Goal: Transaction & Acquisition: Subscribe to service/newsletter

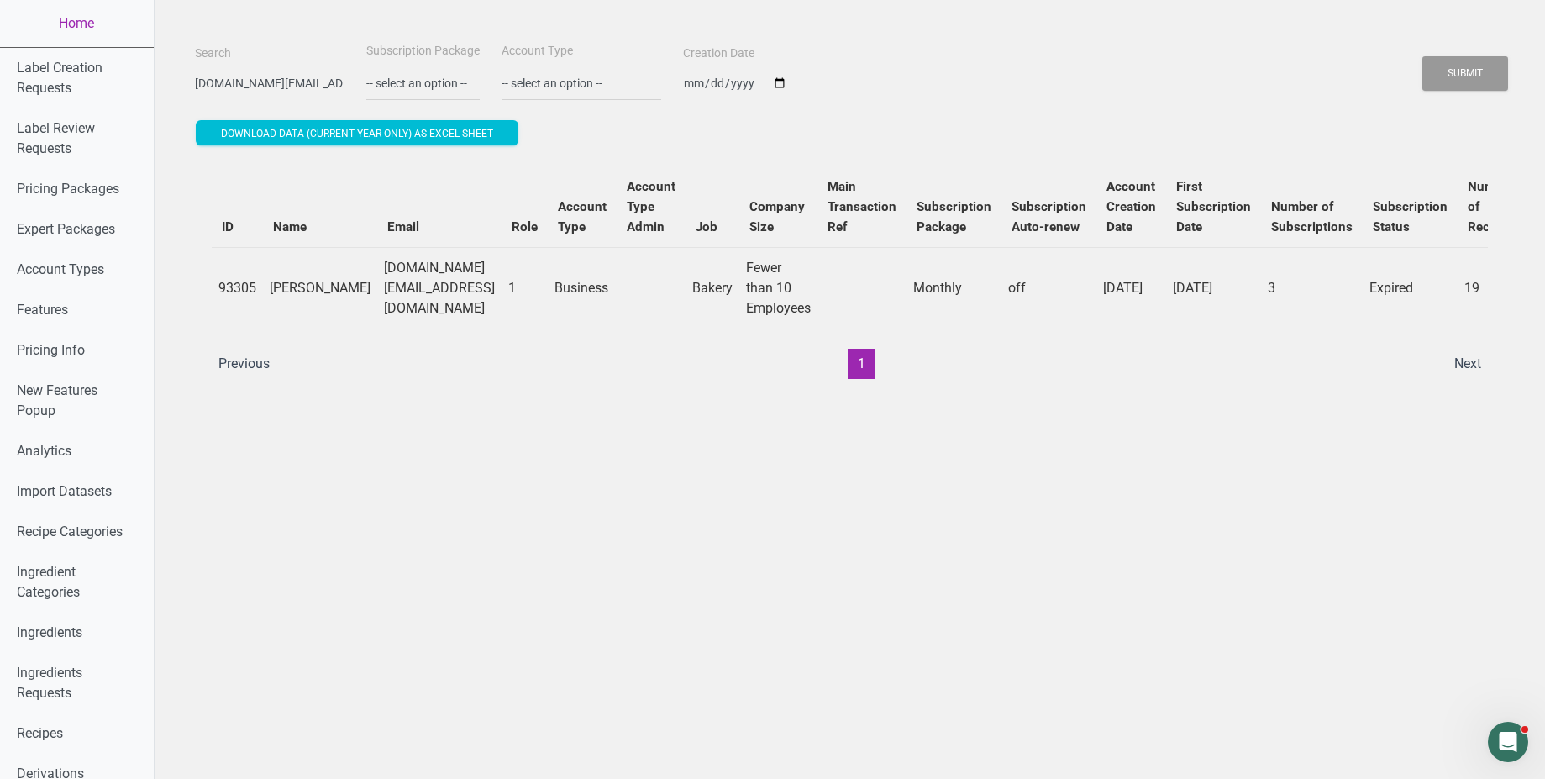
scroll to position [0, 224]
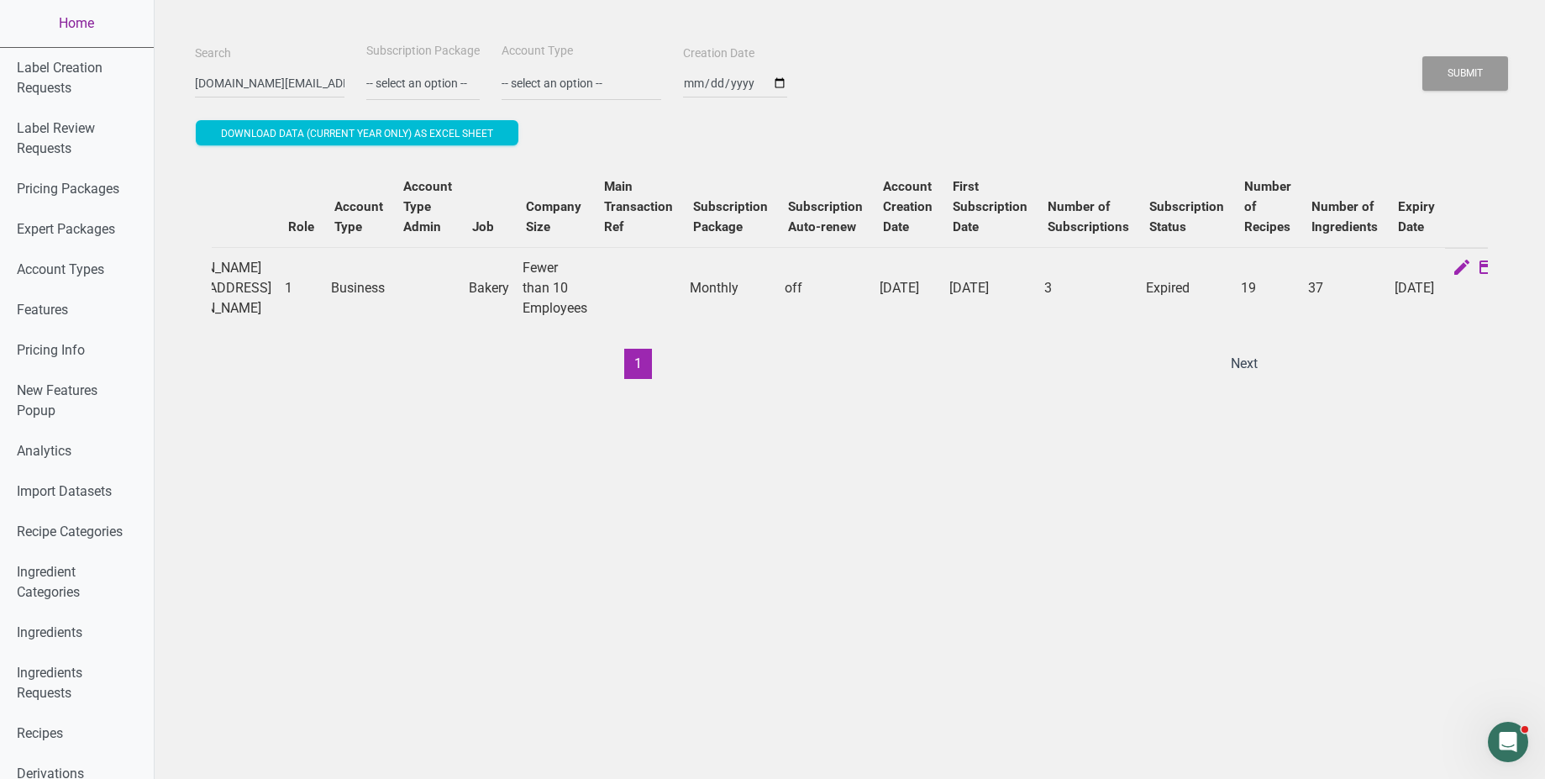
click at [38, 22] on link "Home" at bounding box center [77, 23] width 154 height 47
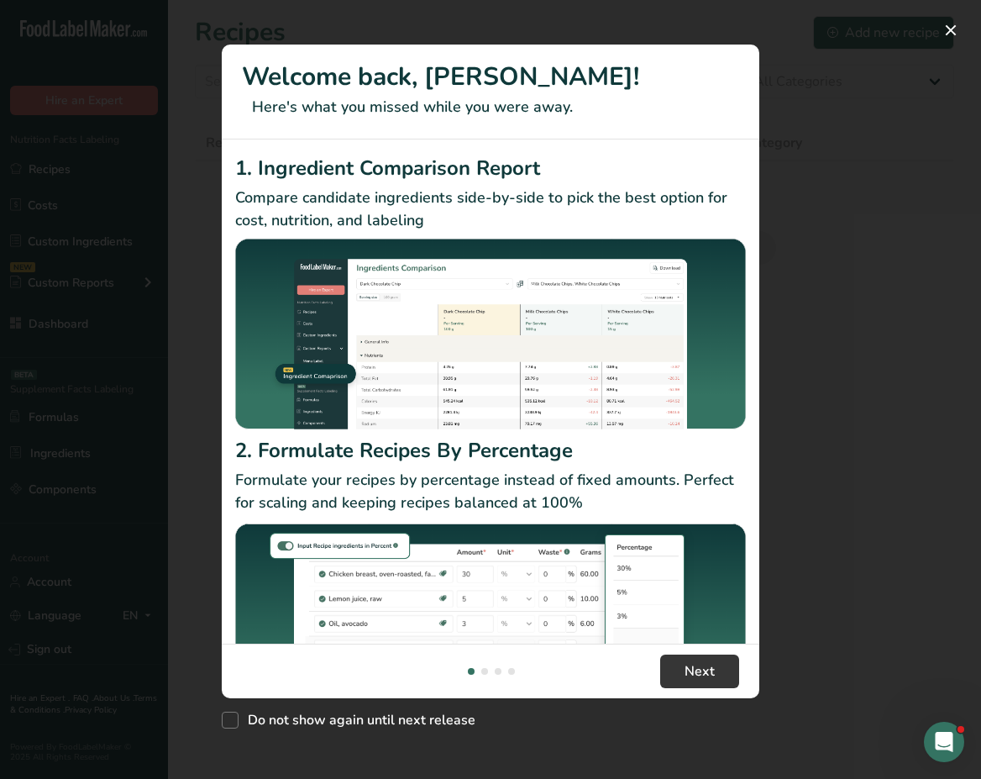
click at [886, 183] on div "New Features" at bounding box center [490, 389] width 981 height 779
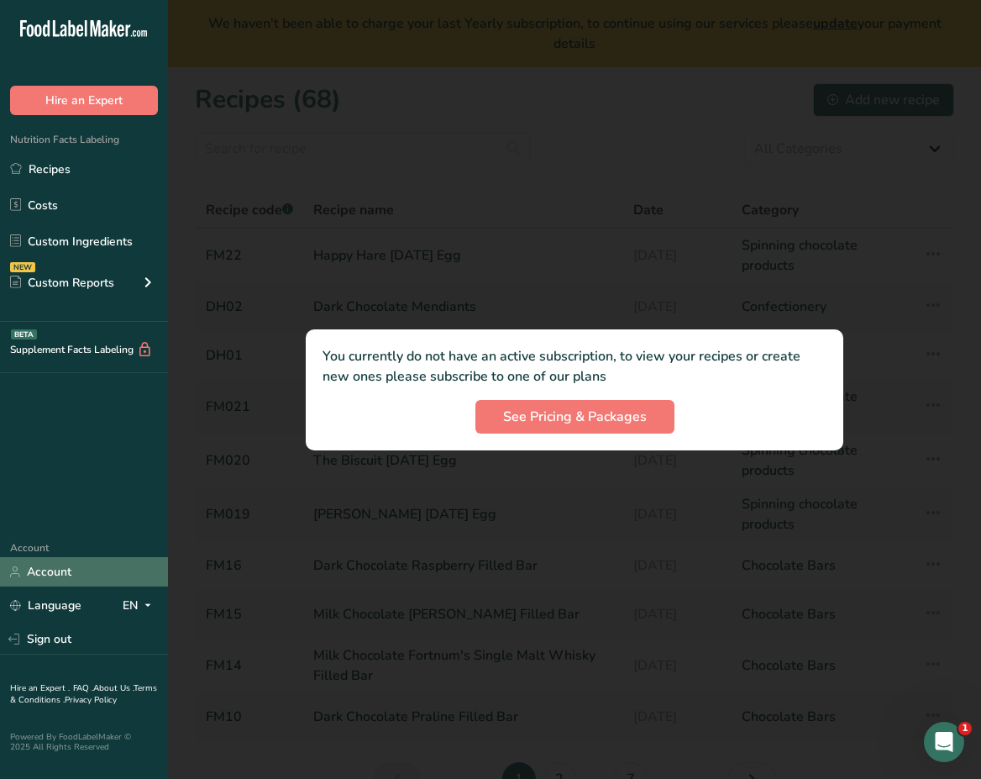
click at [68, 561] on link "Account" at bounding box center [84, 571] width 168 height 29
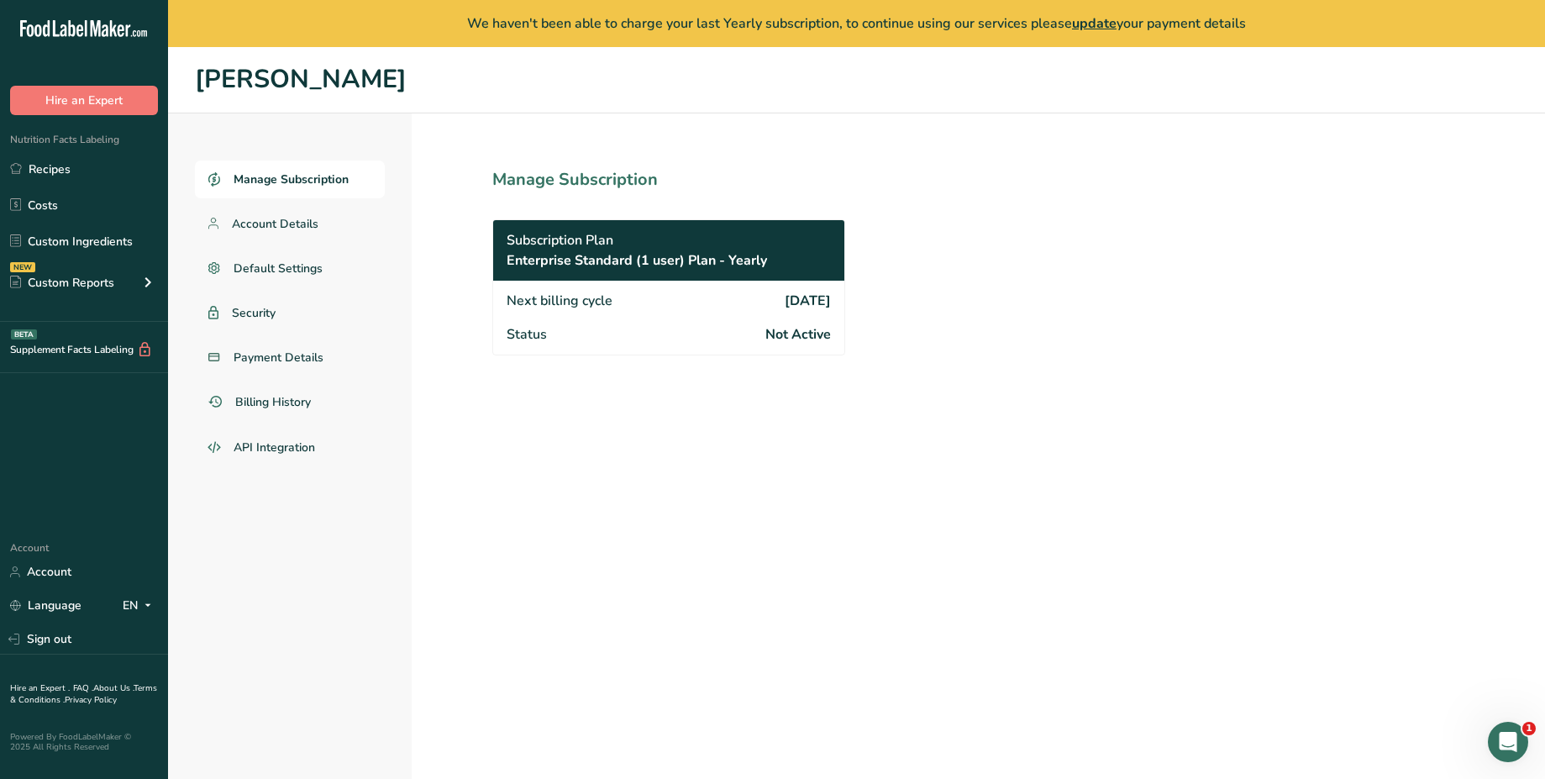
click at [826, 25] on span "We haven't been able to charge your last Yearly subscription, to continue using…" at bounding box center [856, 23] width 779 height 18
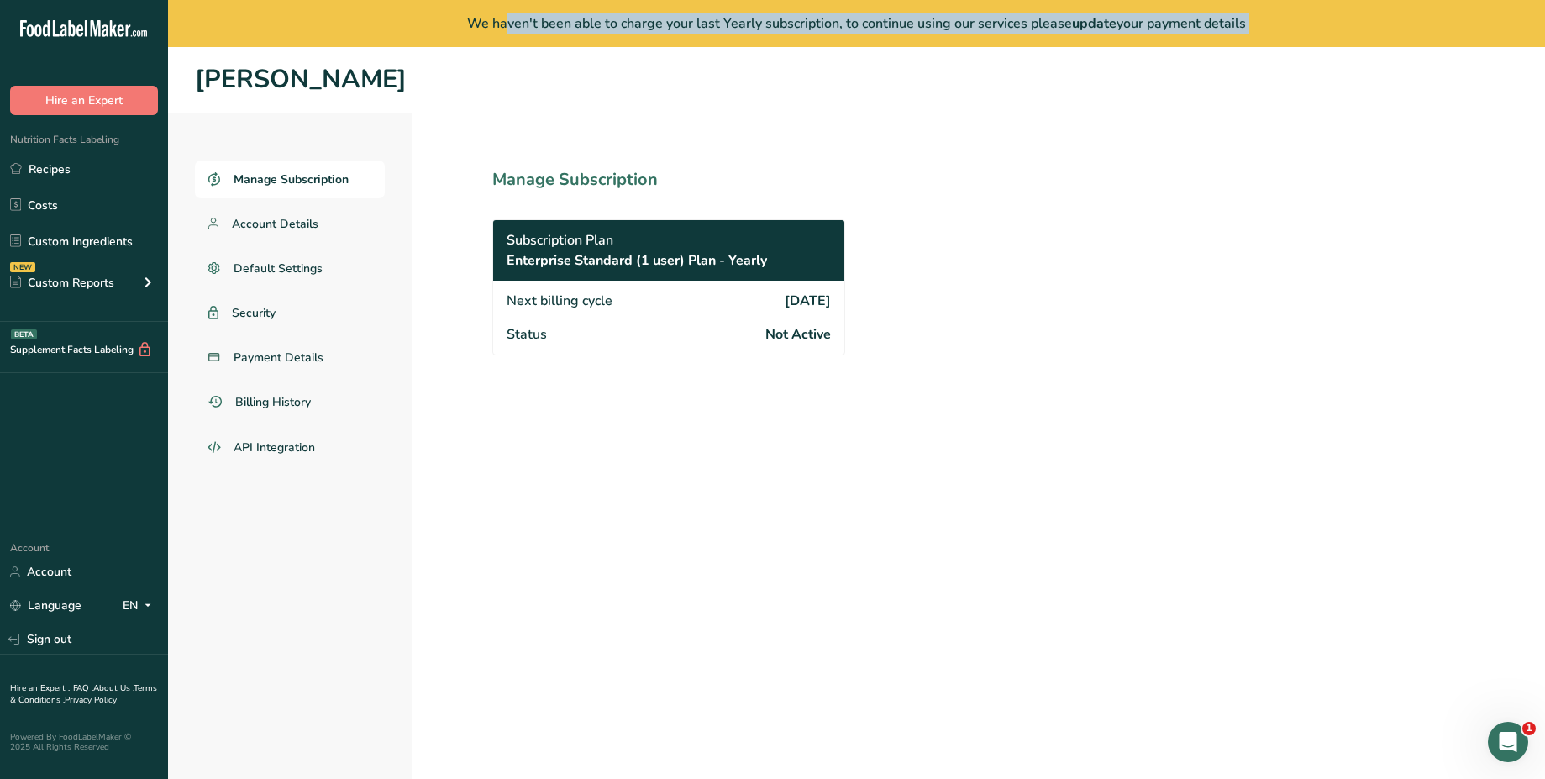
click at [826, 25] on span "We haven't been able to charge your last Yearly subscription, to continue using…" at bounding box center [856, 23] width 779 height 18
copy main "We haven't been able to charge your last Yearly subscription, to continue using…"
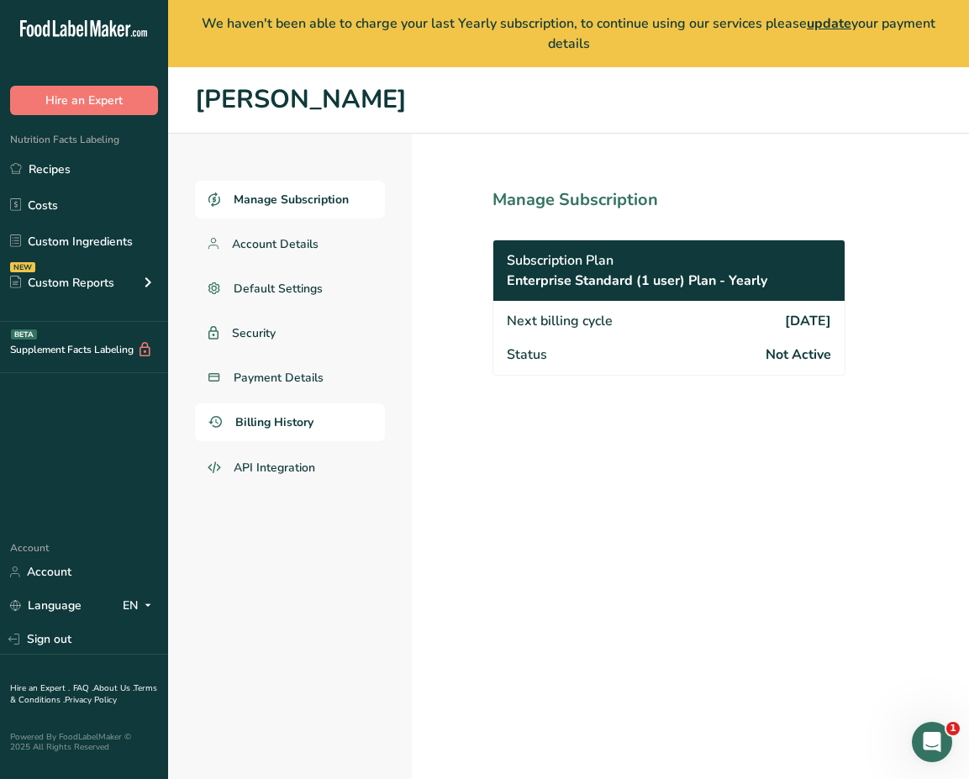
click at [286, 434] on link "Billing History" at bounding box center [290, 422] width 190 height 38
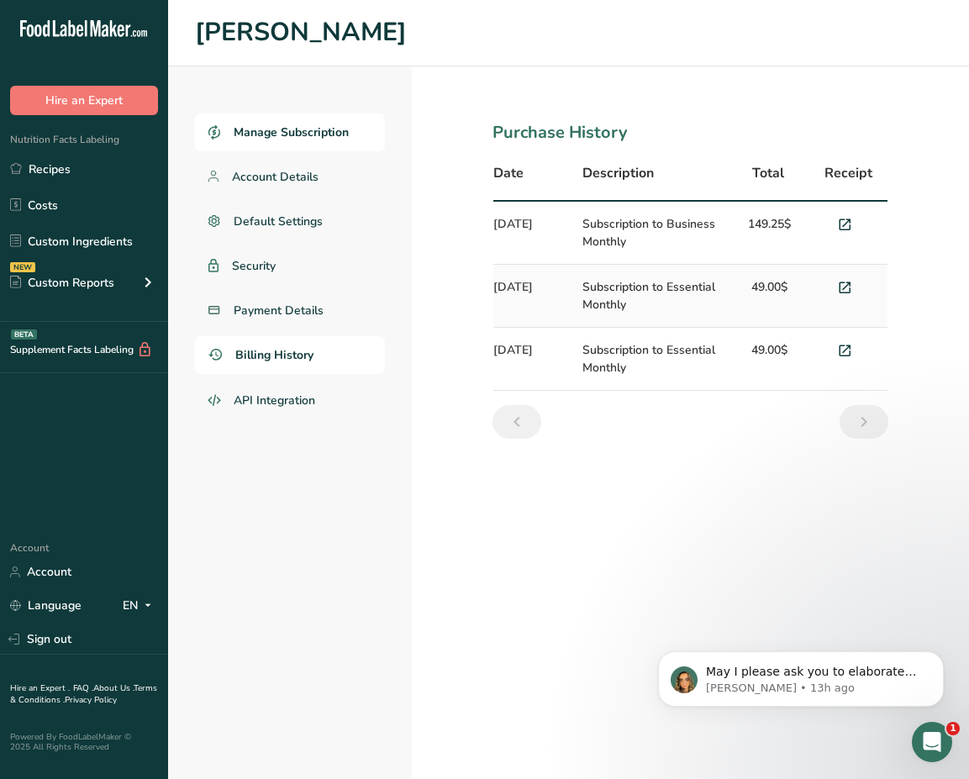
click at [343, 127] on span "Manage Subscription" at bounding box center [291, 133] width 115 height 18
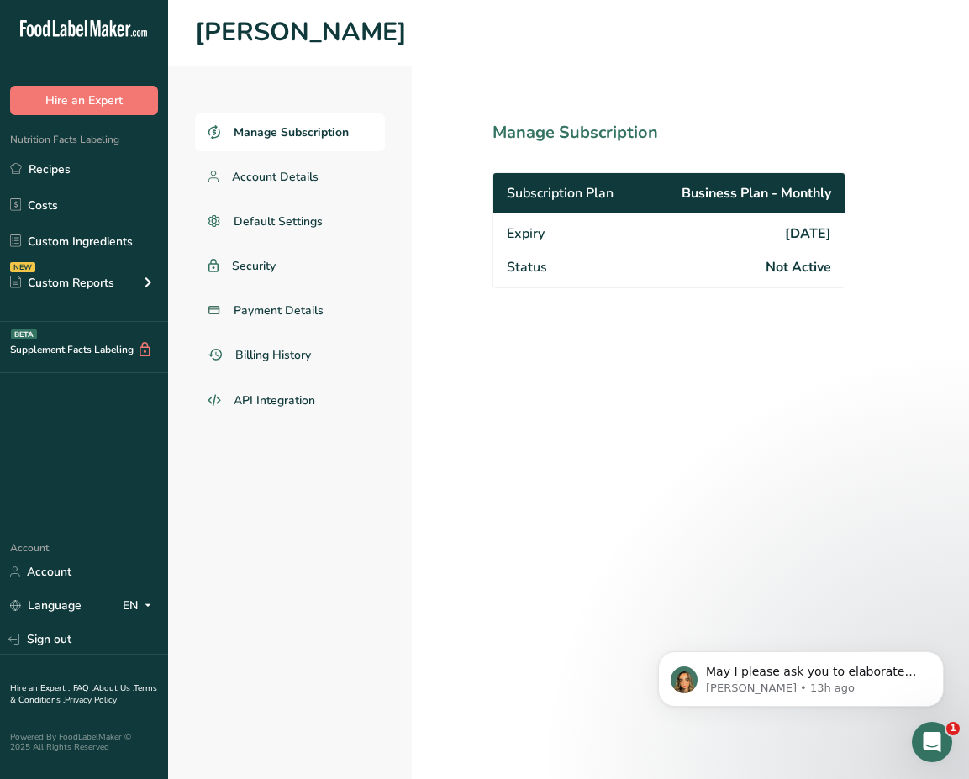
click at [518, 234] on span "Expiry" at bounding box center [526, 234] width 38 height 20
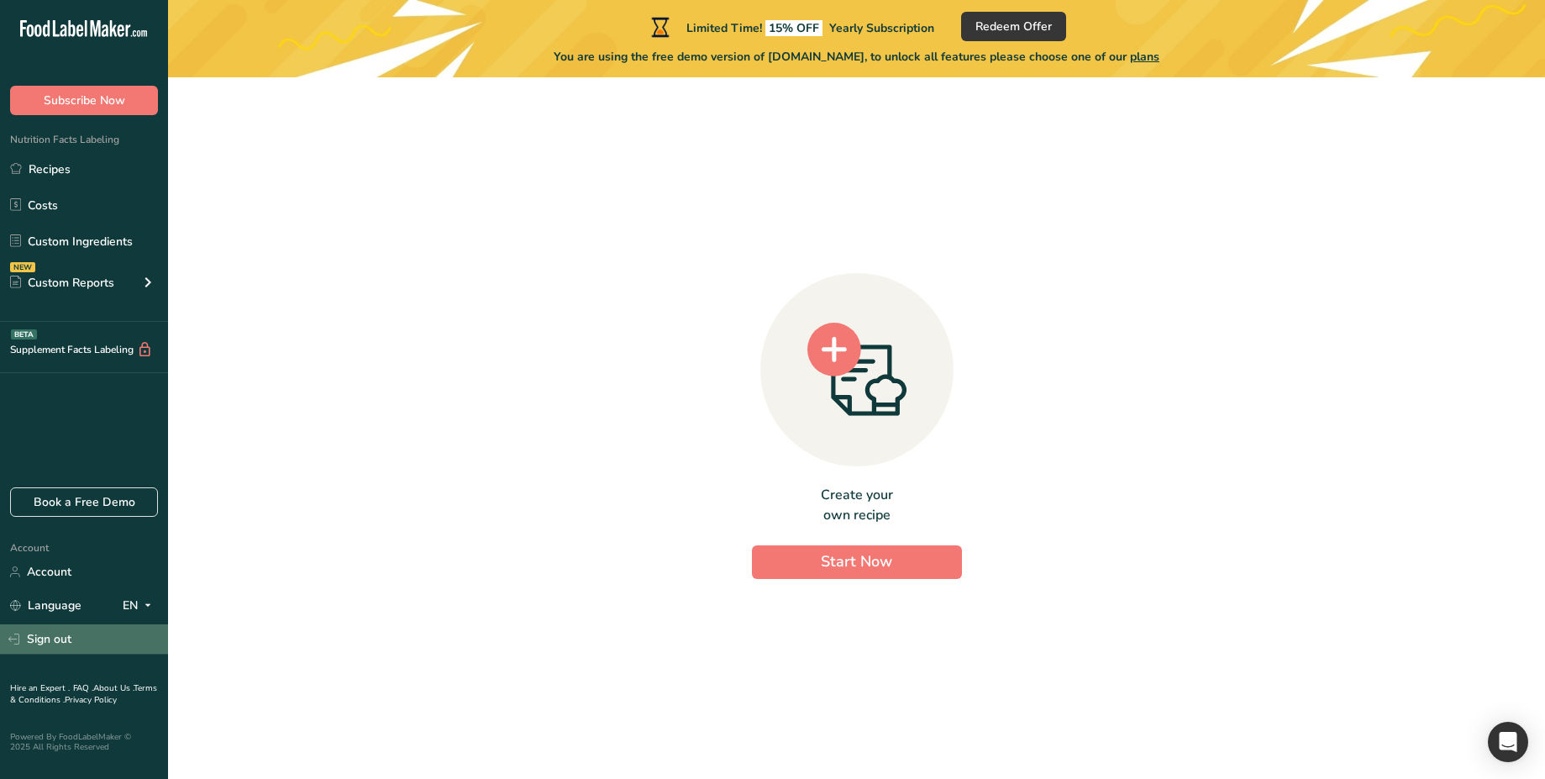
click at [77, 641] on link "Sign out" at bounding box center [84, 638] width 168 height 29
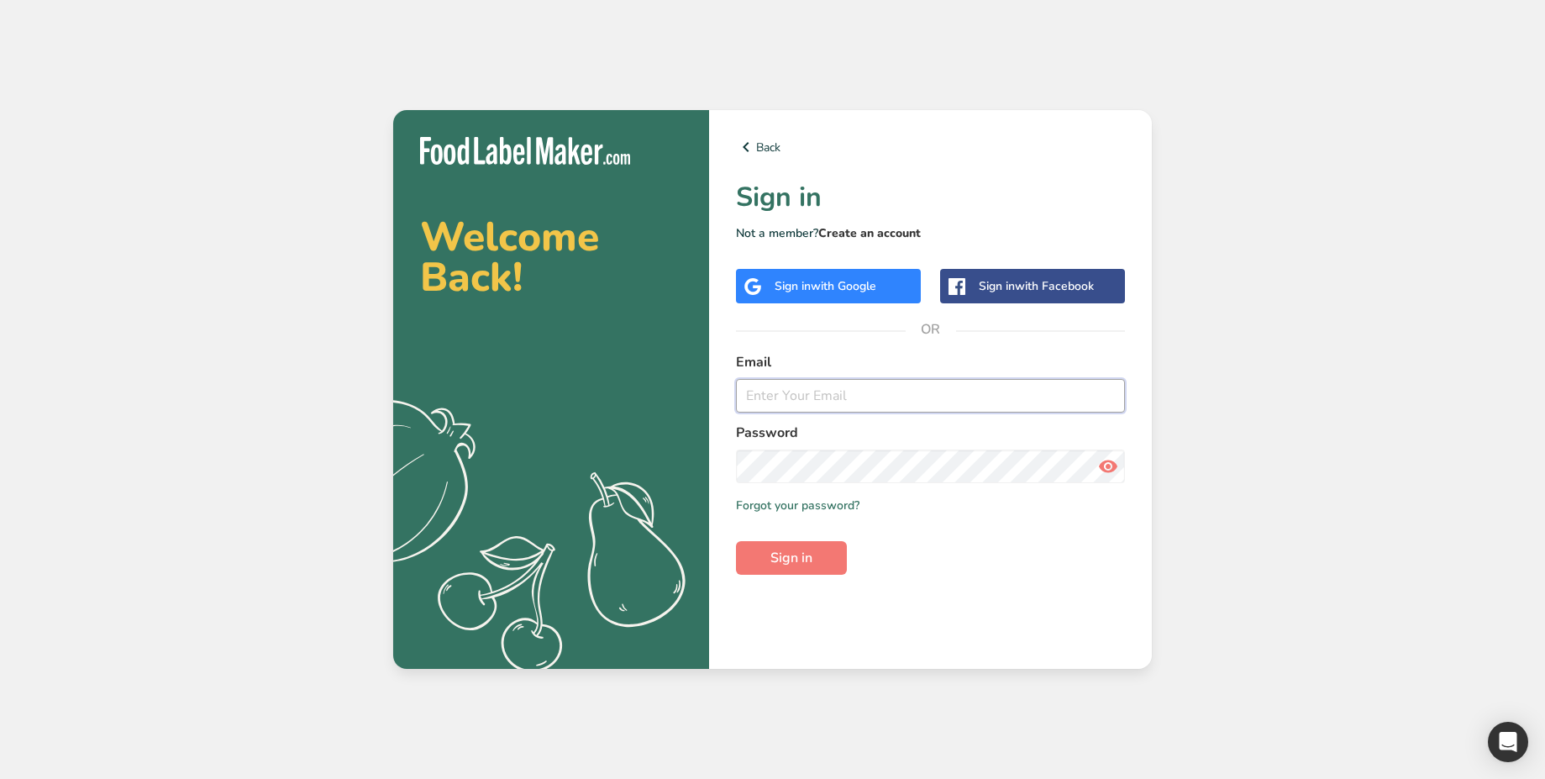
type input "[EMAIL_ADDRESS][DOMAIN_NAME]"
click at [875, 230] on link "Create an account" at bounding box center [869, 233] width 103 height 16
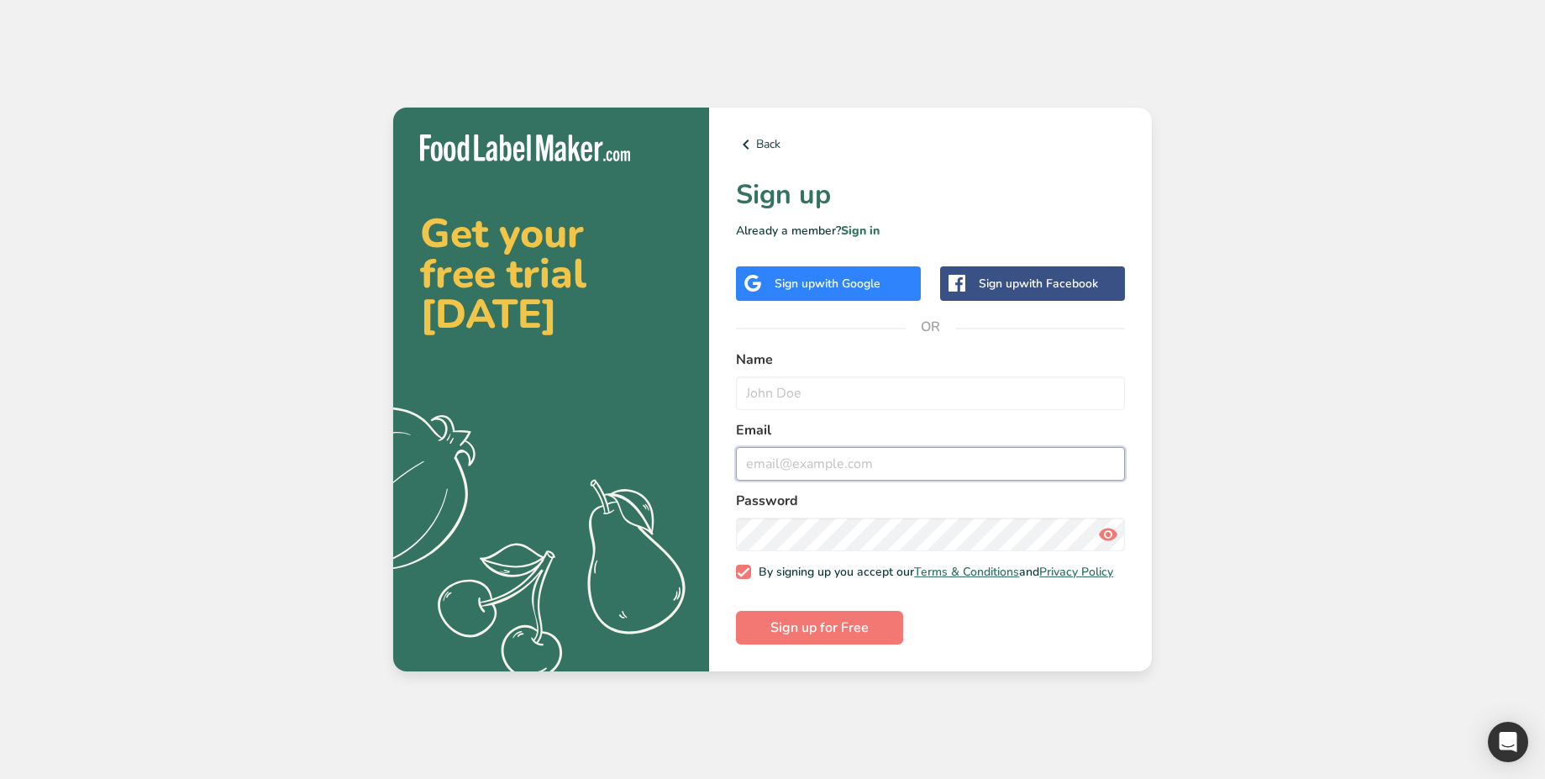
type input "[EMAIL_ADDRESS][DOMAIN_NAME]"
click at [857, 224] on link "Sign in" at bounding box center [860, 231] width 39 height 16
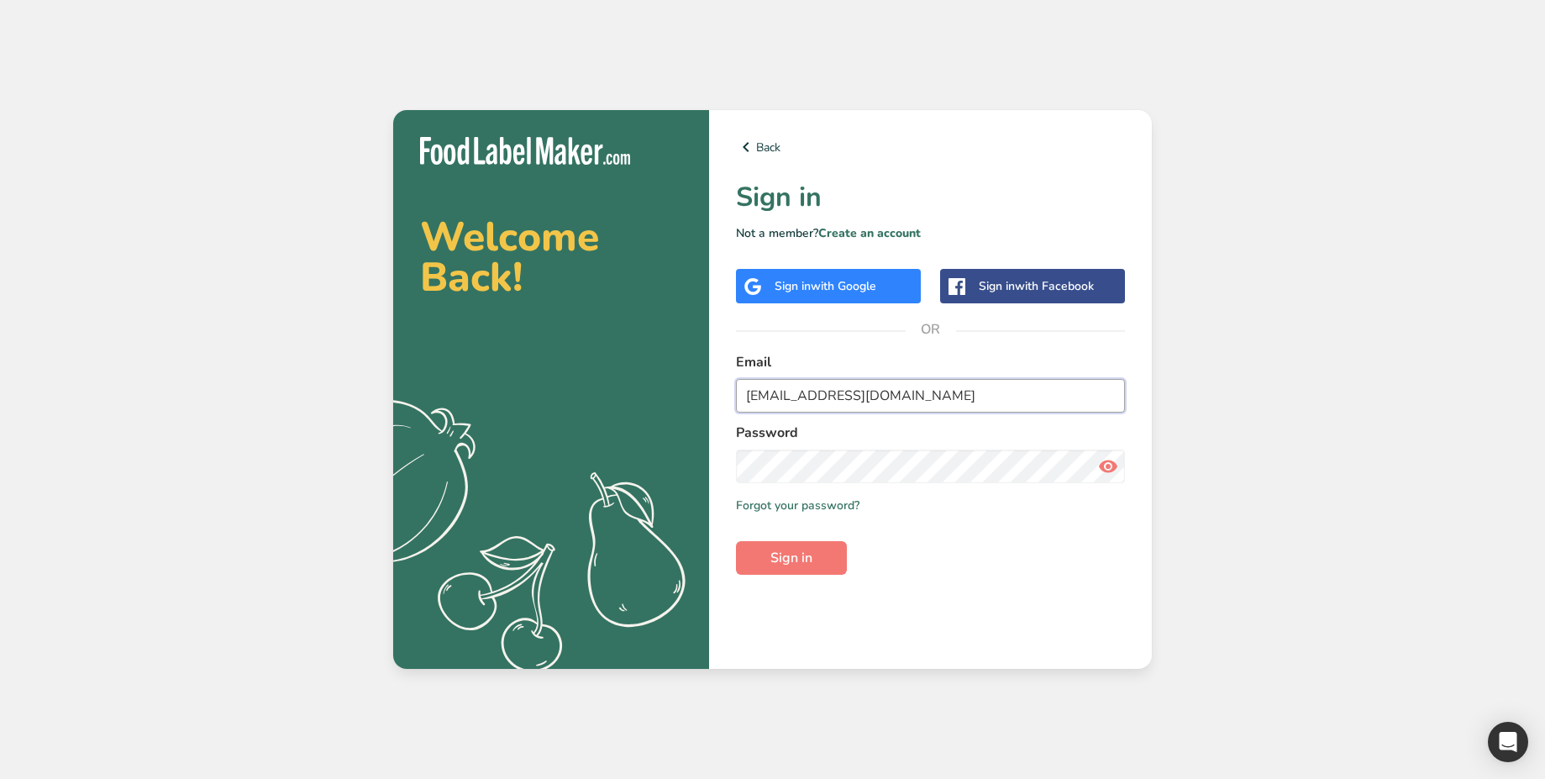
click at [852, 400] on input "[EMAIL_ADDRESS][DOMAIN_NAME]" at bounding box center [930, 396] width 389 height 34
paste input "admin@"
type input "admin@t.com"
click at [800, 555] on span "Sign in" at bounding box center [791, 558] width 42 height 20
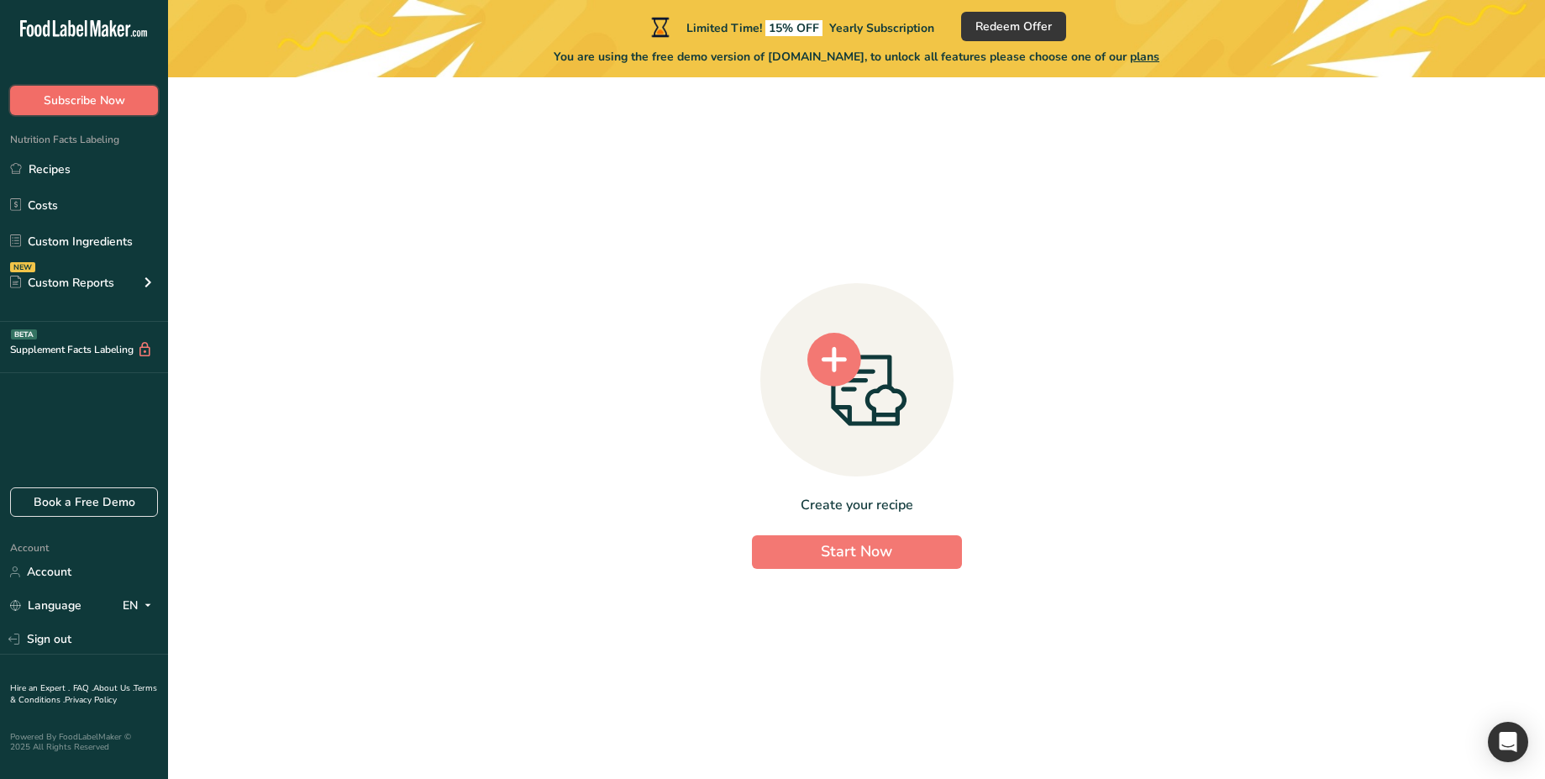
click at [108, 106] on span "Subscribe Now" at bounding box center [85, 101] width 82 height 18
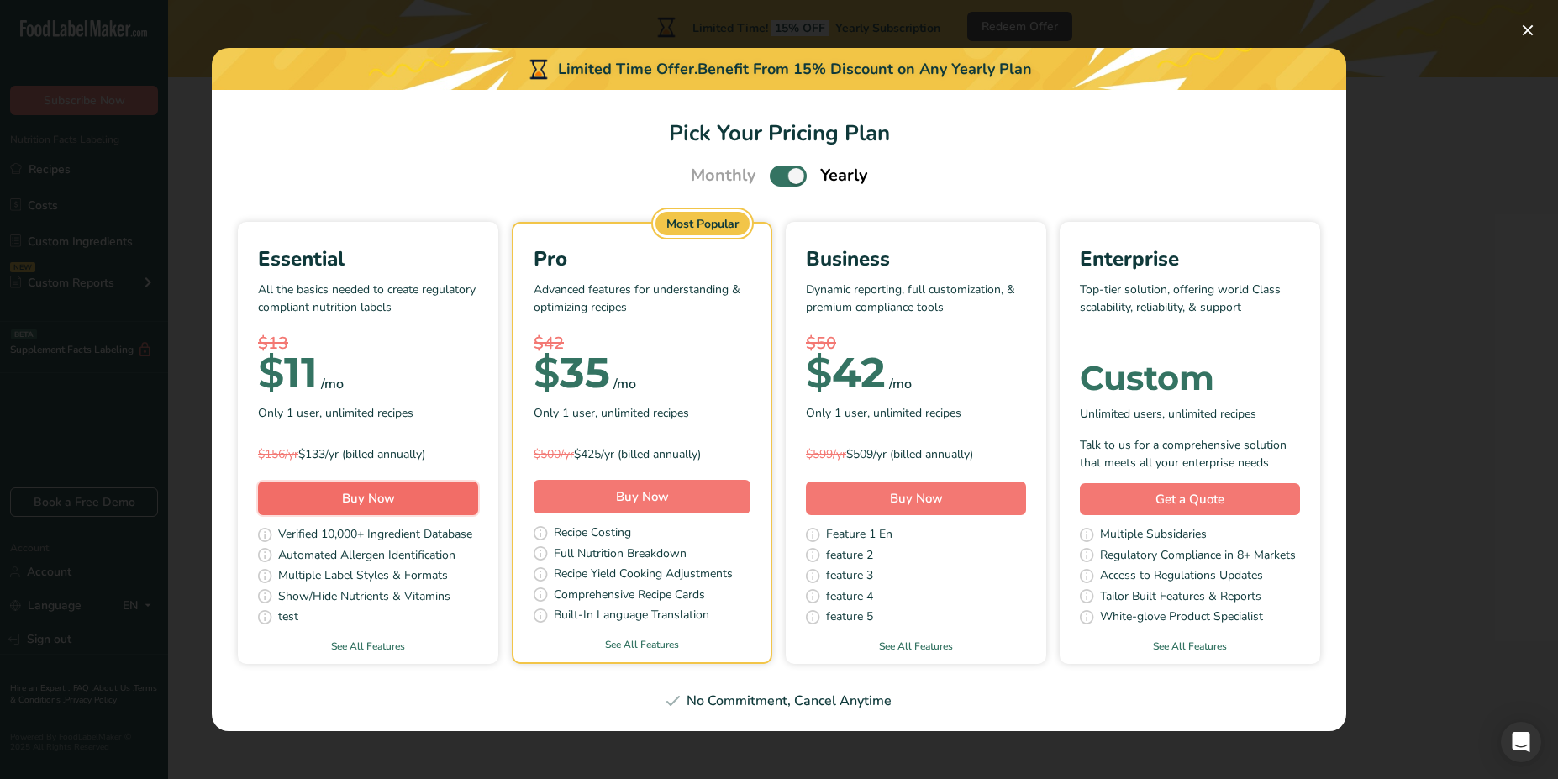
click at [400, 497] on button "Buy Now" at bounding box center [368, 498] width 220 height 34
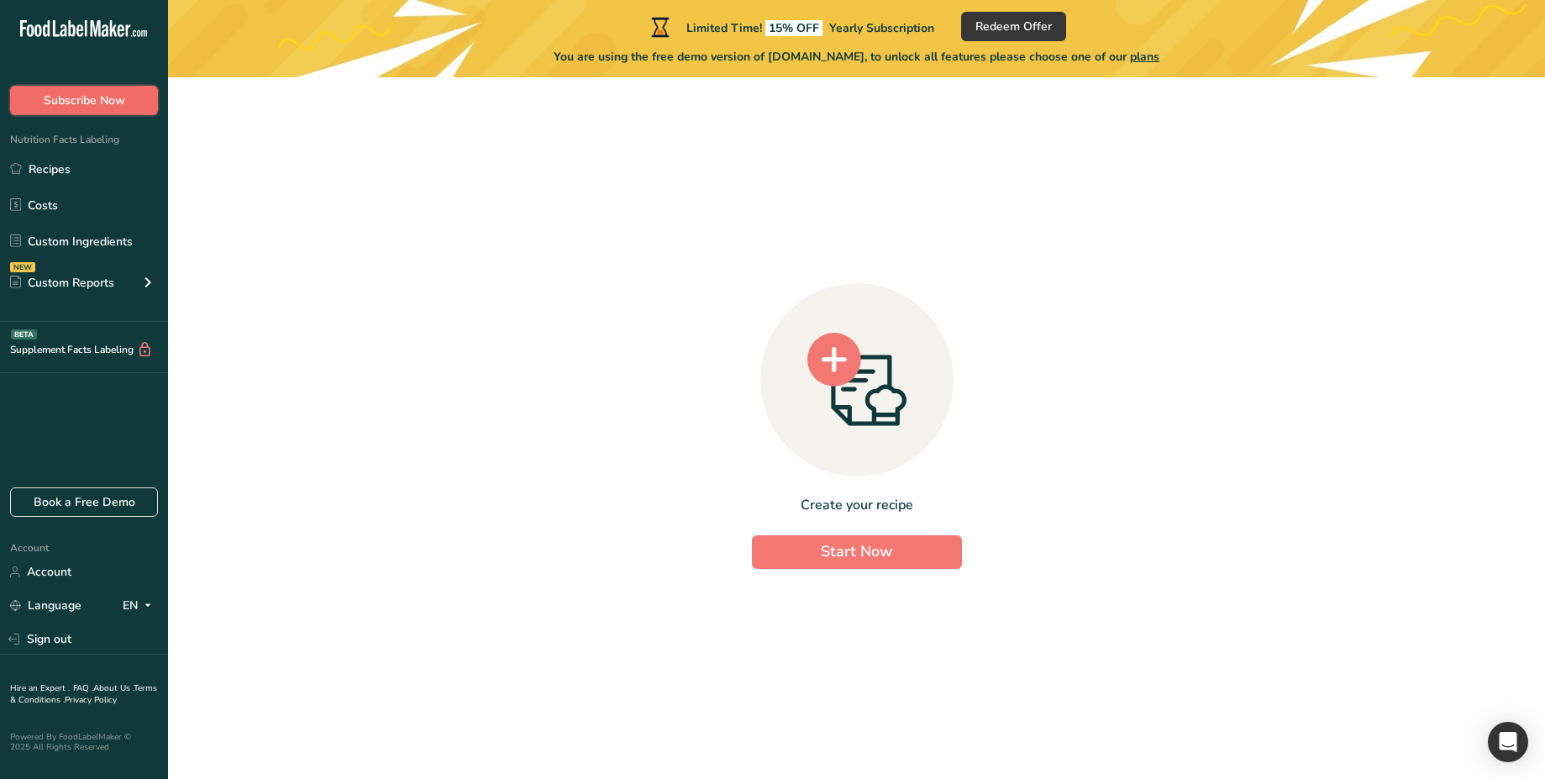
click at [105, 102] on span "Subscribe Now" at bounding box center [85, 101] width 82 height 18
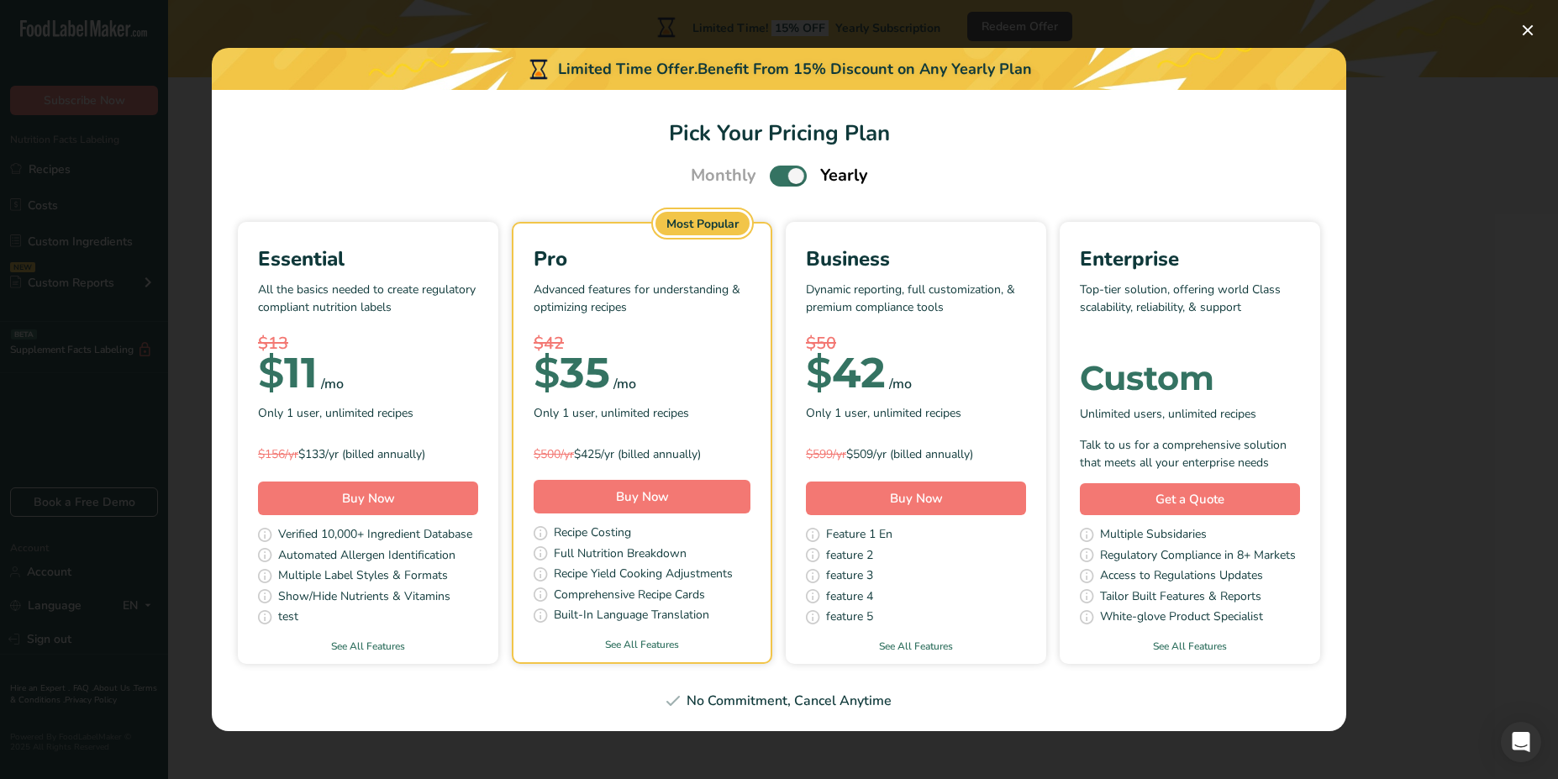
click at [786, 181] on span "Pick Your Pricing Plan Modal" at bounding box center [788, 176] width 37 height 21
click at [781, 181] on input "Pick Your Pricing Plan Modal" at bounding box center [775, 176] width 11 height 11
checkbox input "false"
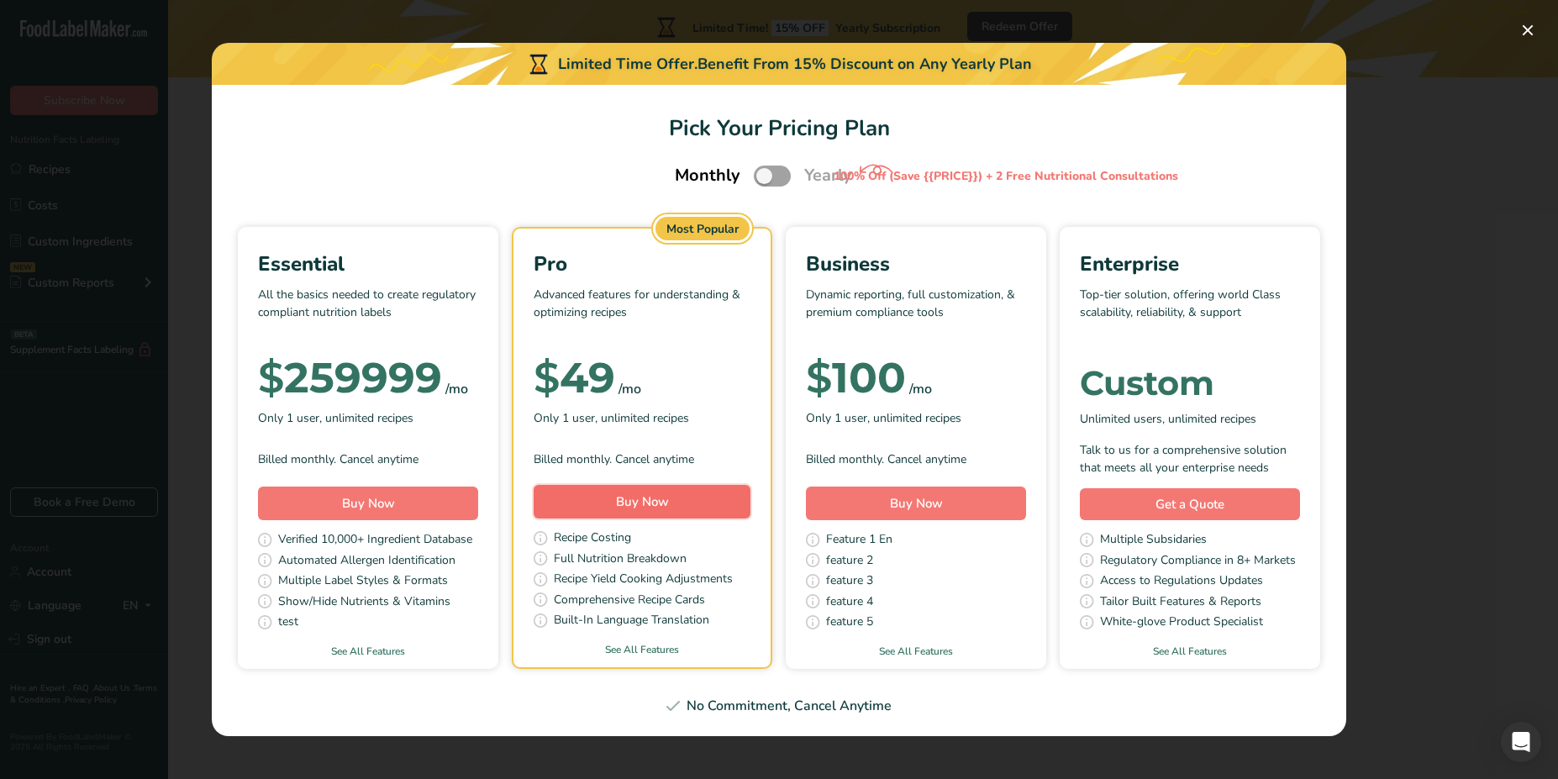
click at [612, 493] on button "Buy Now" at bounding box center [642, 502] width 217 height 34
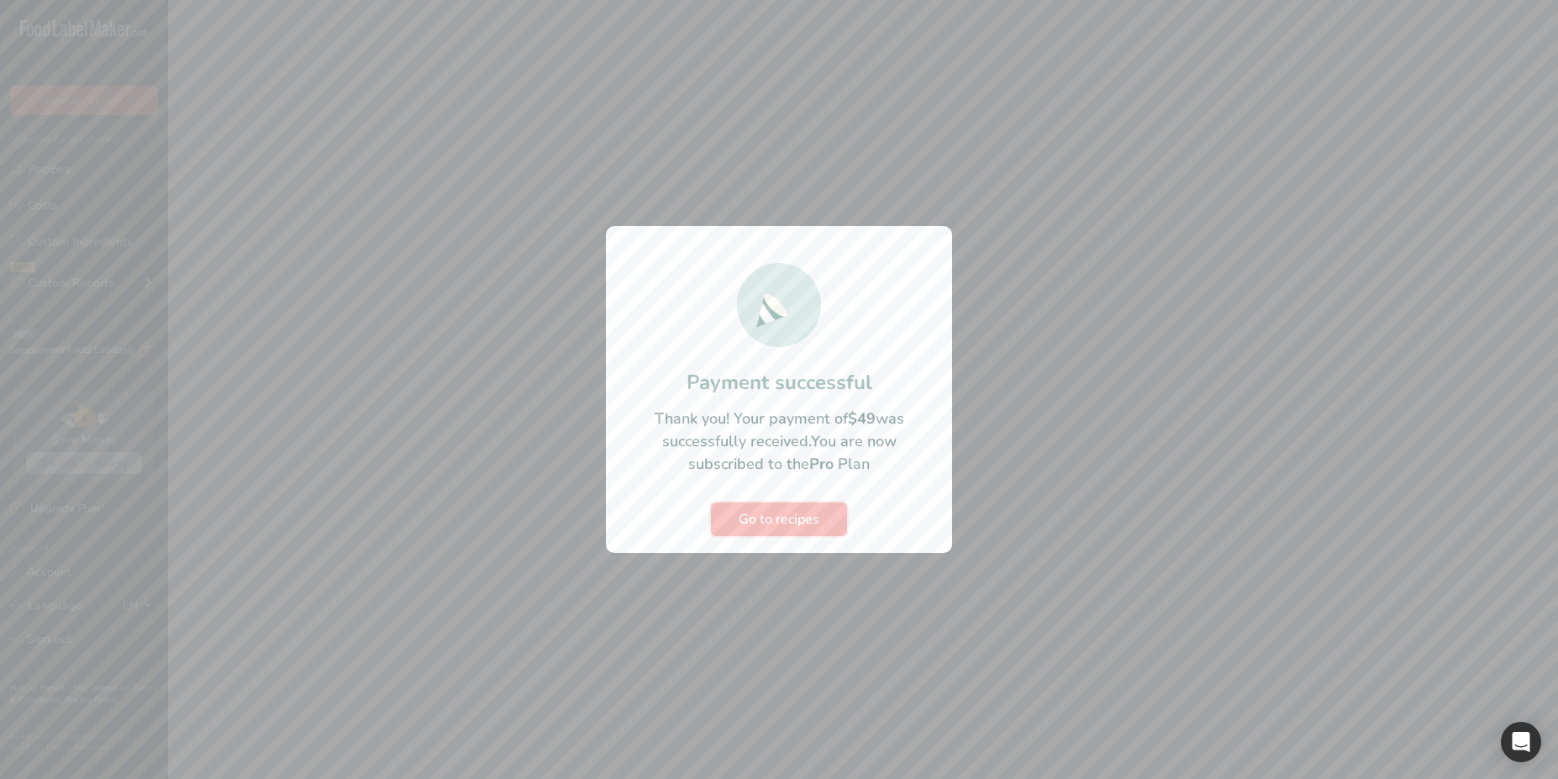
click at [788, 509] on span "Go to recipes" at bounding box center [779, 519] width 81 height 20
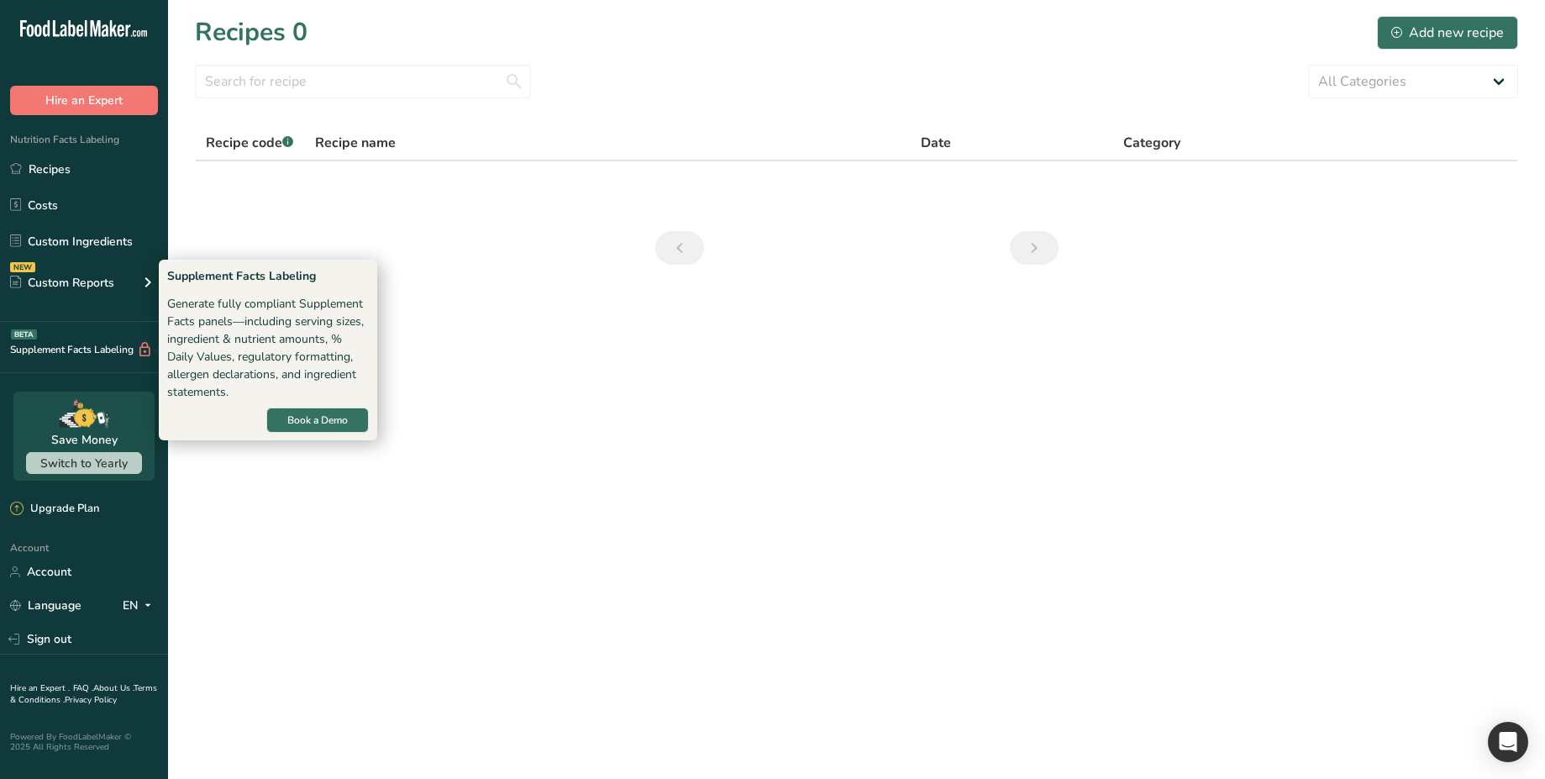
click at [85, 352] on div "Supplement Facts Labeling BETA" at bounding box center [76, 350] width 153 height 18
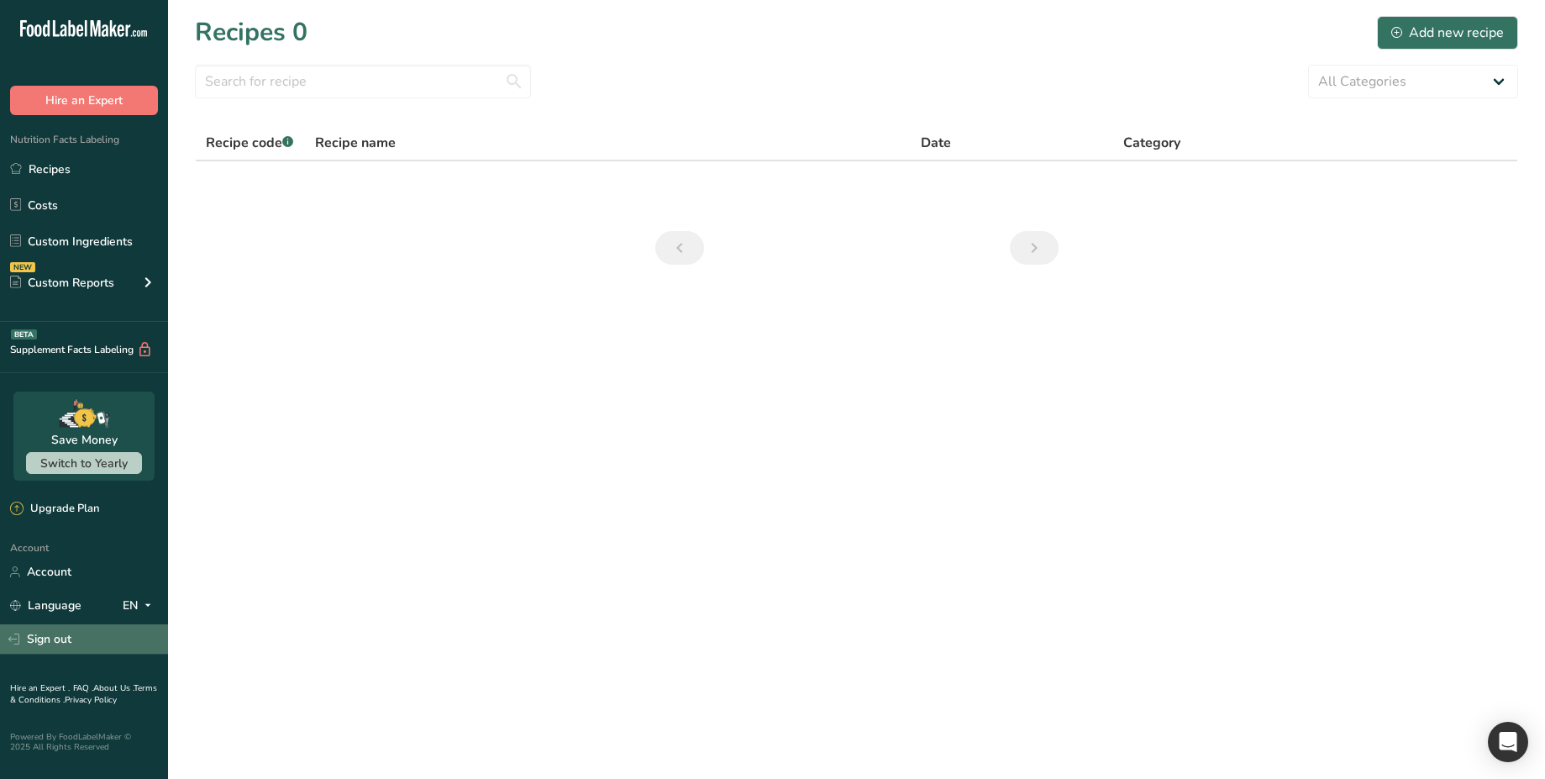
click at [68, 639] on link "Sign out" at bounding box center [84, 638] width 168 height 29
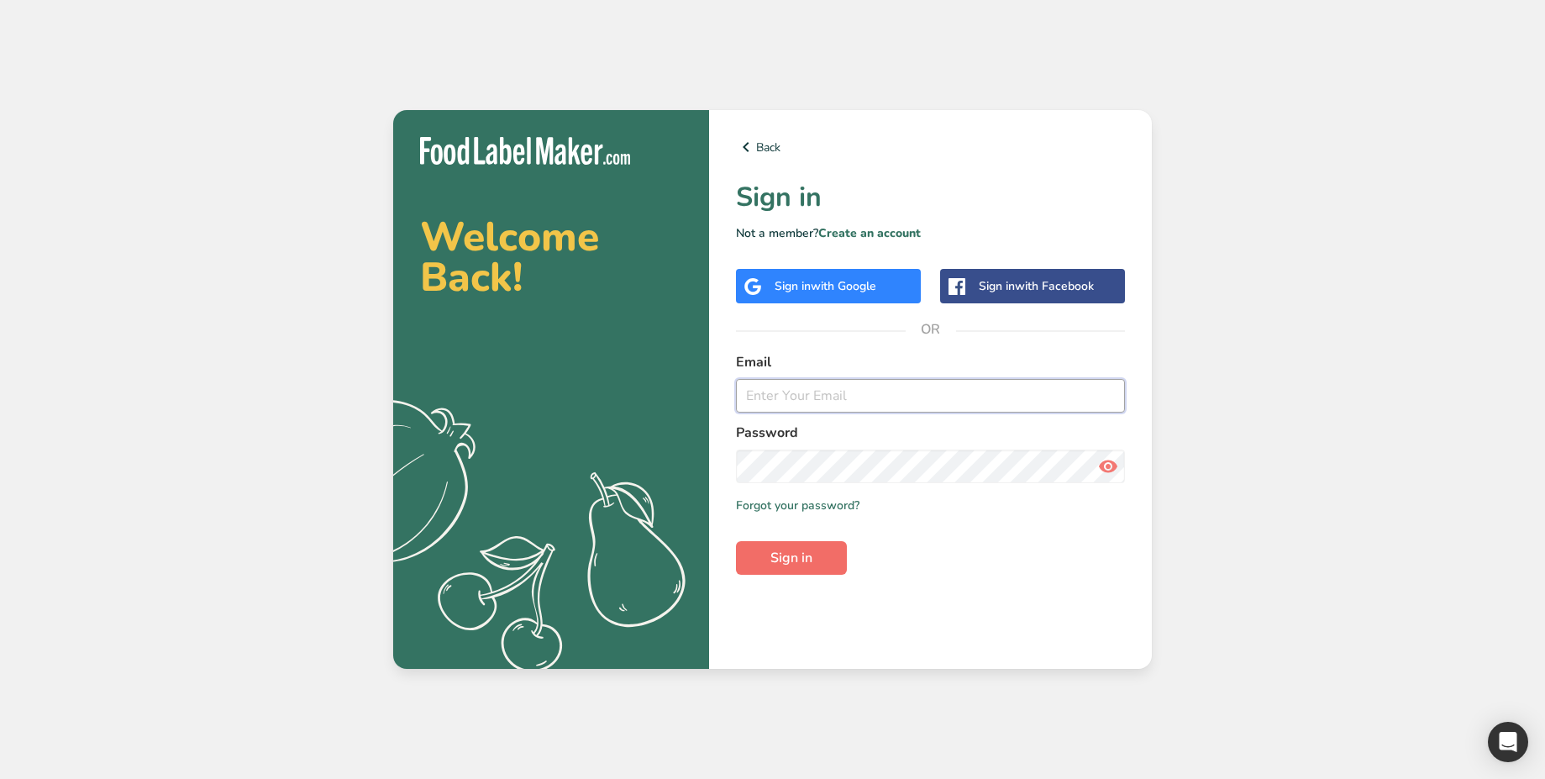
type input "[EMAIL_ADDRESS][DOMAIN_NAME]"
click at [807, 549] on span "Sign in" at bounding box center [791, 558] width 42 height 20
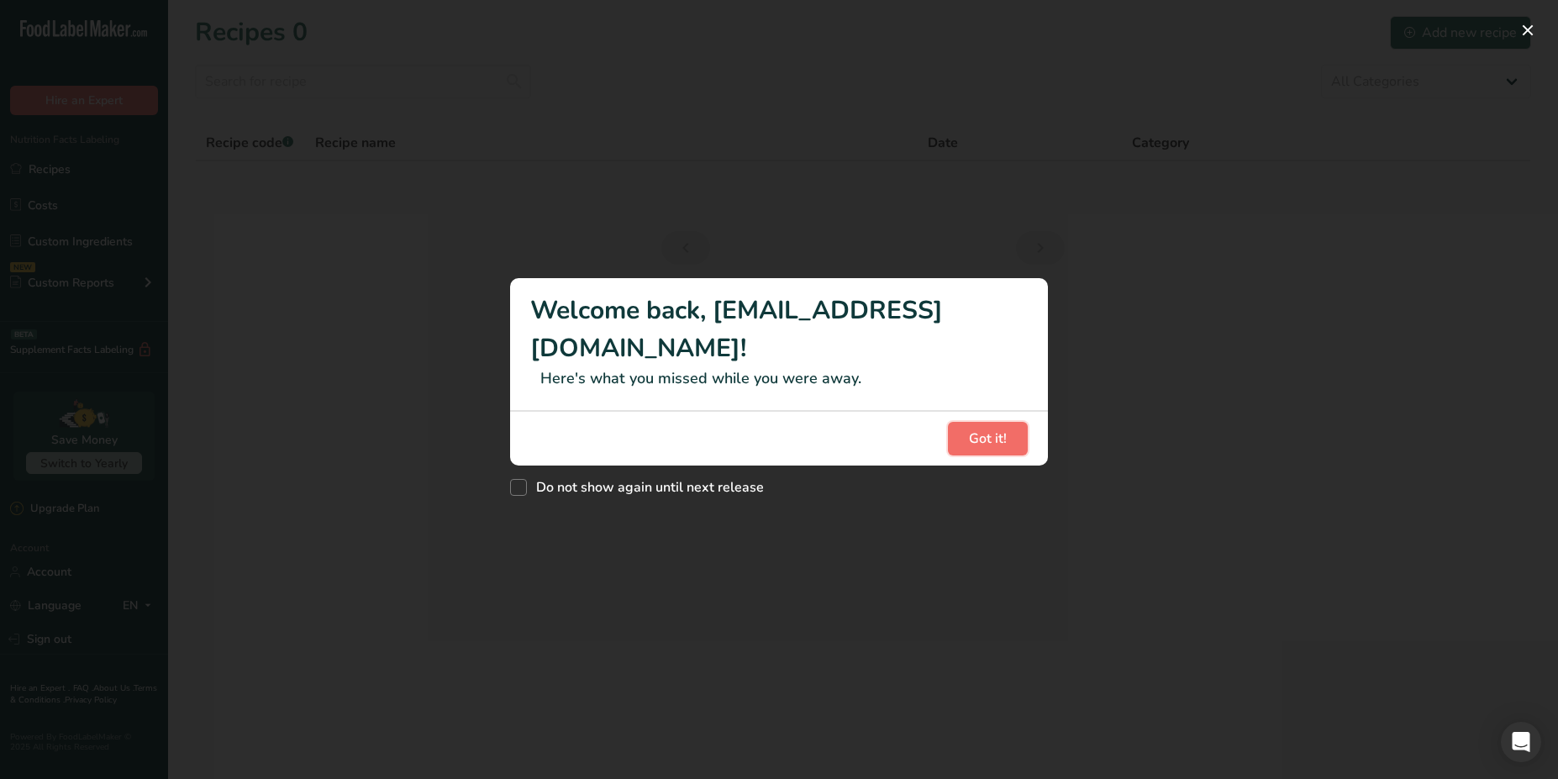
click at [948, 423] on button "Got it!" at bounding box center [988, 439] width 80 height 34
